Goal: Task Accomplishment & Management: Manage account settings

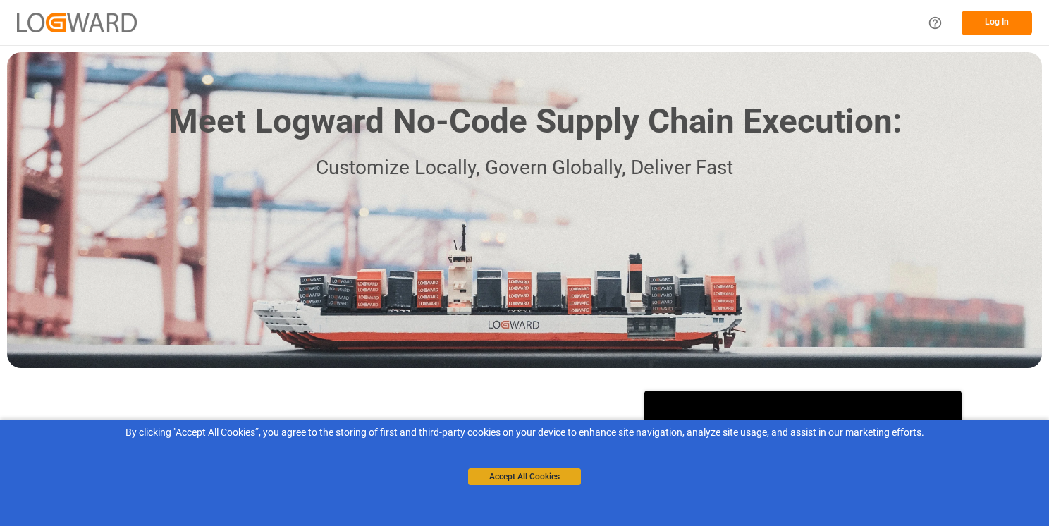
click at [516, 474] on button "Accept All Cookies" at bounding box center [524, 476] width 113 height 17
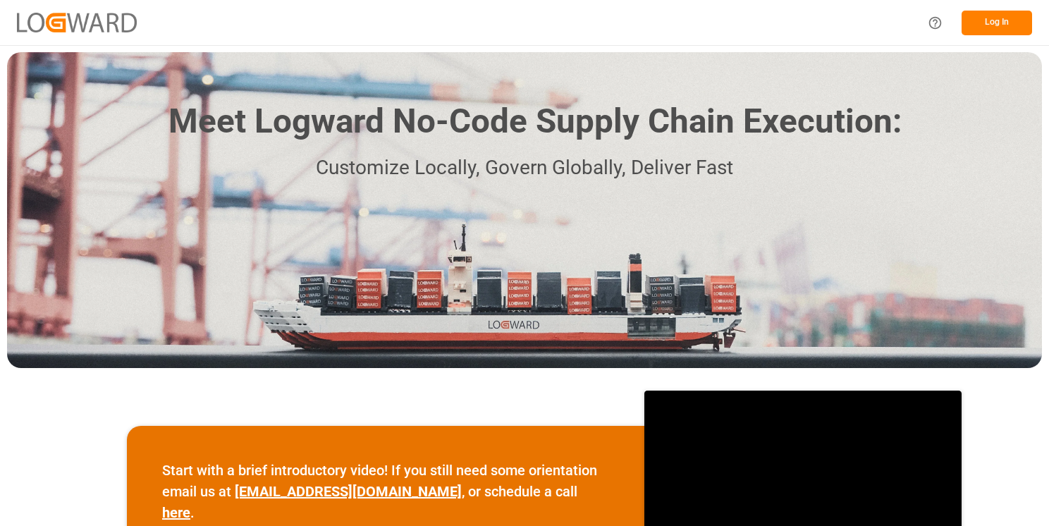
click at [976, 22] on button "Log In" at bounding box center [997, 23] width 71 height 25
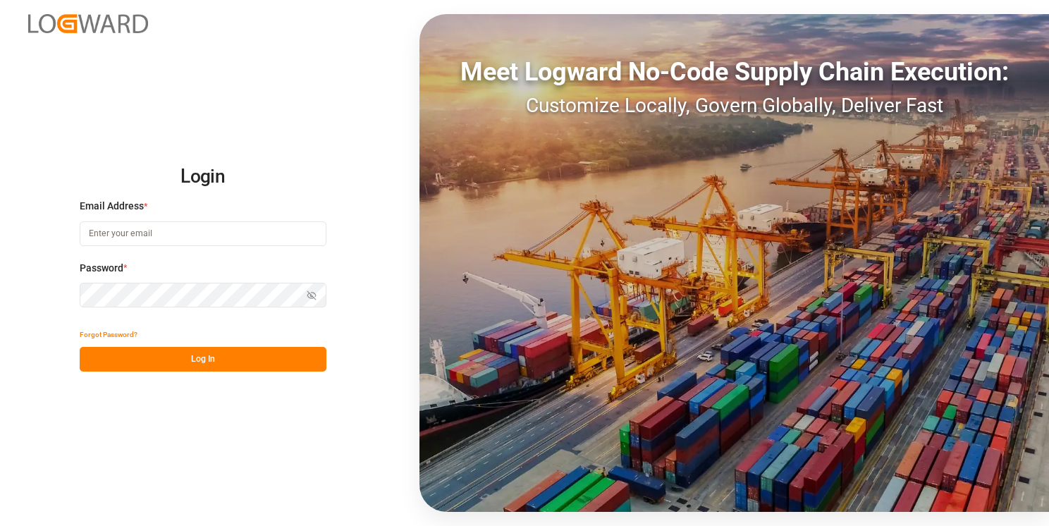
click at [147, 235] on input at bounding box center [203, 233] width 247 height 25
type input "[EMAIL_ADDRESS][DOMAIN_NAME]"
click at [17, 286] on div "Login Email Address * [EMAIL_ADDRESS][DOMAIN_NAME] Password * Show password For…" at bounding box center [524, 263] width 1049 height 526
click at [320, 293] on button "Show password" at bounding box center [312, 295] width 30 height 25
click at [207, 363] on button "Log In" at bounding box center [203, 359] width 247 height 25
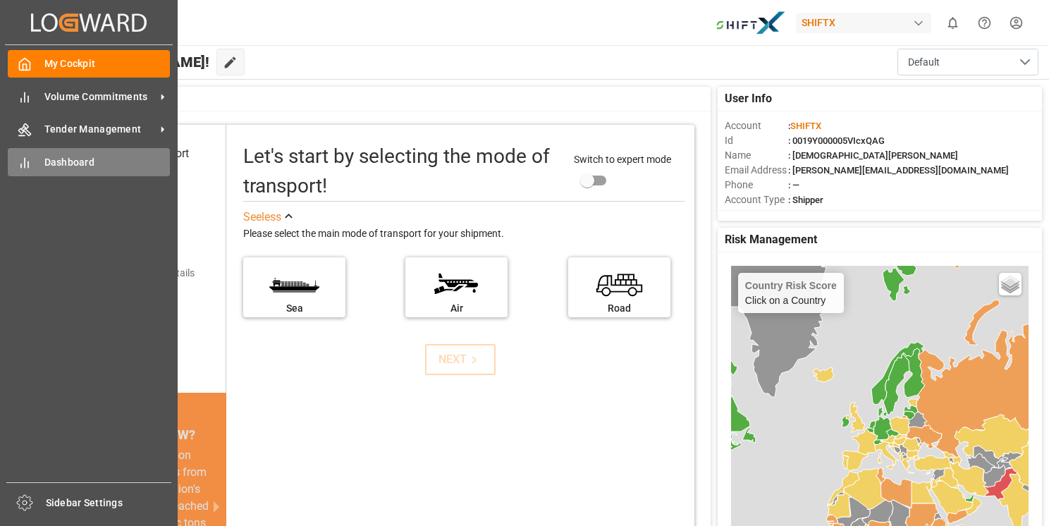
click at [32, 165] on div "Dashboard Dashboard" at bounding box center [89, 161] width 162 height 27
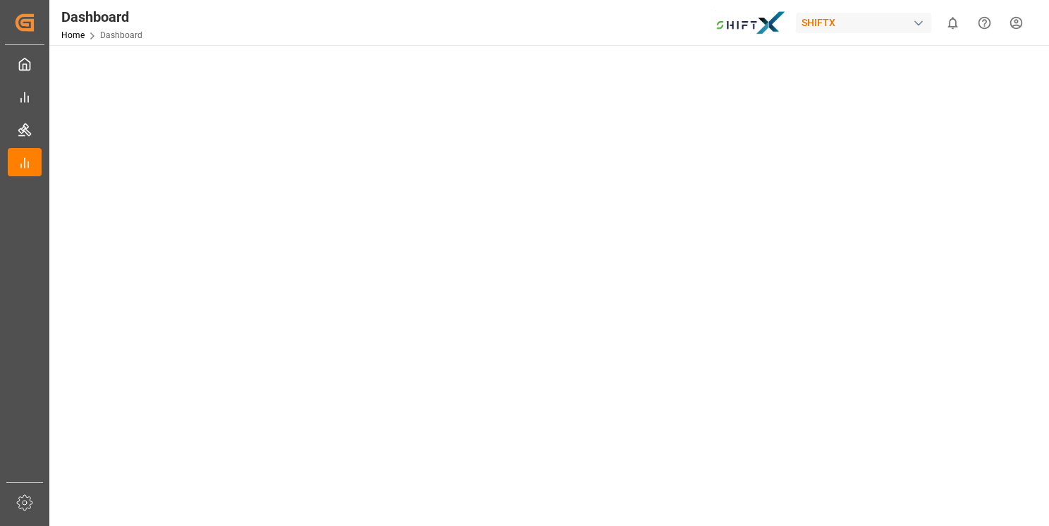
scroll to position [71, 0]
